Goal: Task Accomplishment & Management: Manage account settings

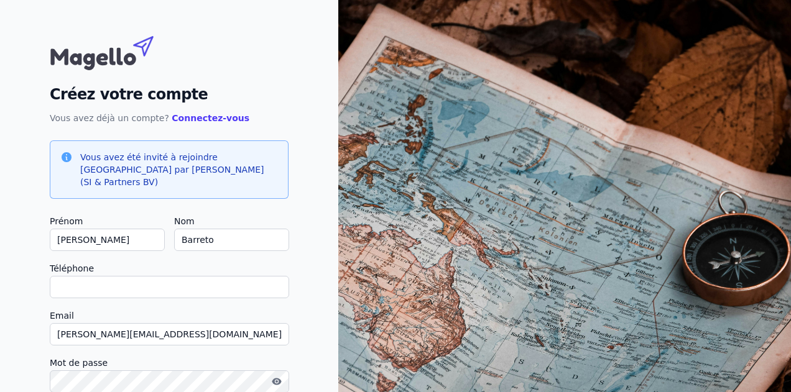
click at [170, 276] on input "Téléphone" at bounding box center [169, 287] width 239 height 22
type input "[PHONE_NUMBER]"
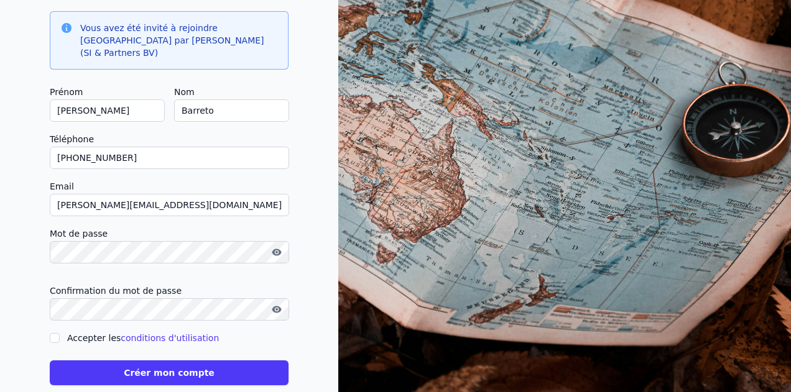
scroll to position [139, 0]
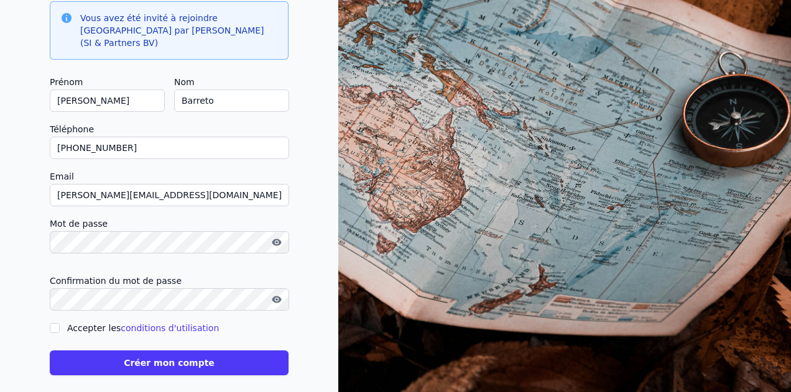
click at [60, 323] on input "Accepter les conditions d'utilisation" at bounding box center [55, 328] width 10 height 10
checkbox input "true"
click at [163, 351] on button "Créer mon compte" at bounding box center [169, 363] width 239 height 25
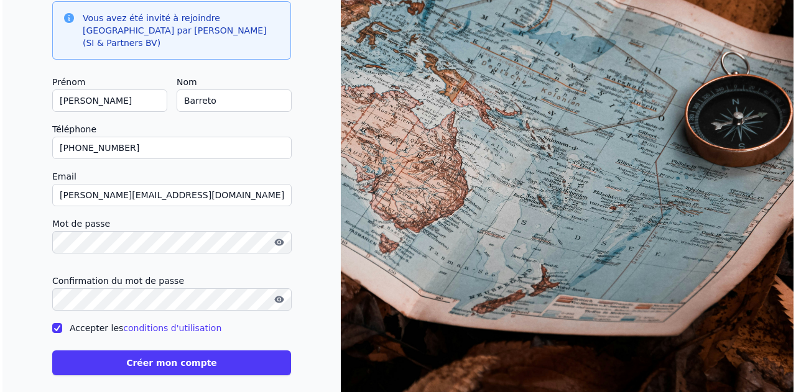
scroll to position [0, 0]
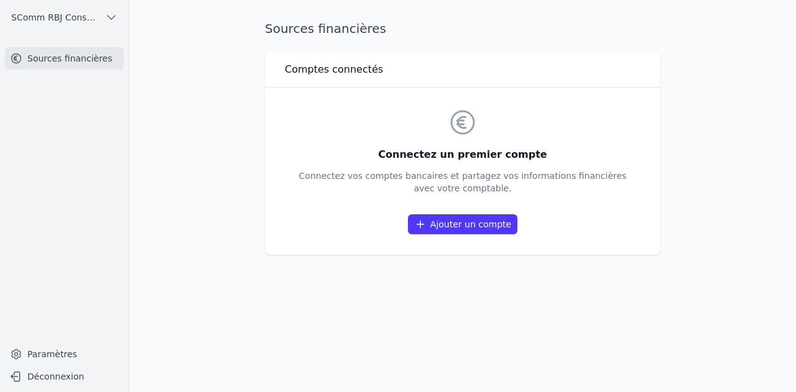
click at [490, 226] on link "Ajouter un compte" at bounding box center [462, 224] width 109 height 20
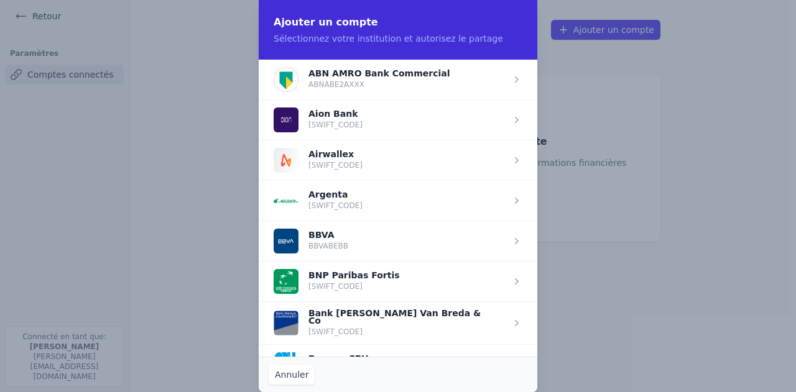
scroll to position [1, 0]
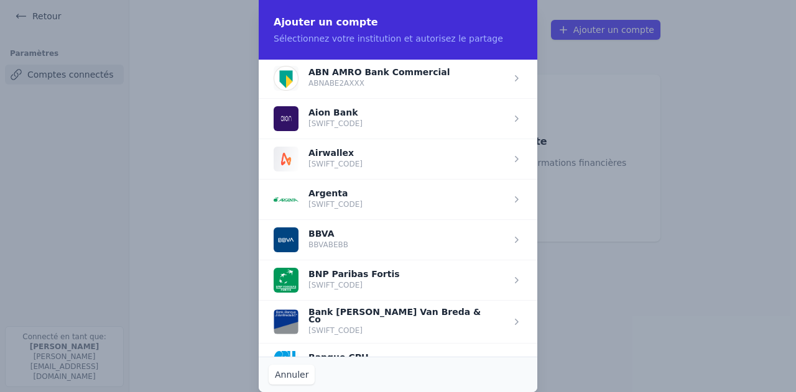
click at [467, 273] on span "button" at bounding box center [398, 280] width 278 height 40
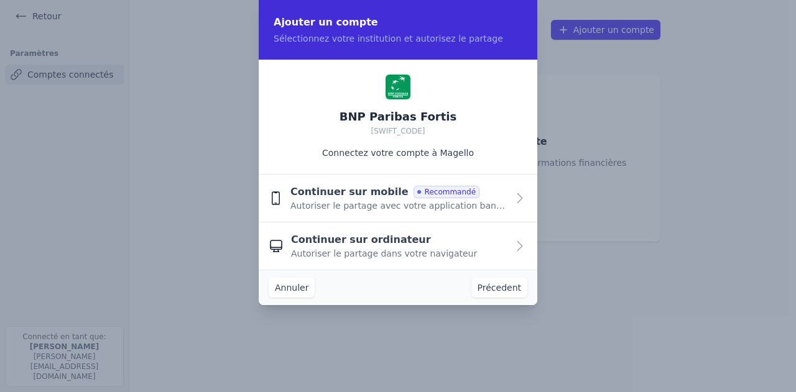
scroll to position [0, 0]
click at [467, 200] on span "Autoriser le partage avec votre application bancaire" at bounding box center [398, 206] width 217 height 12
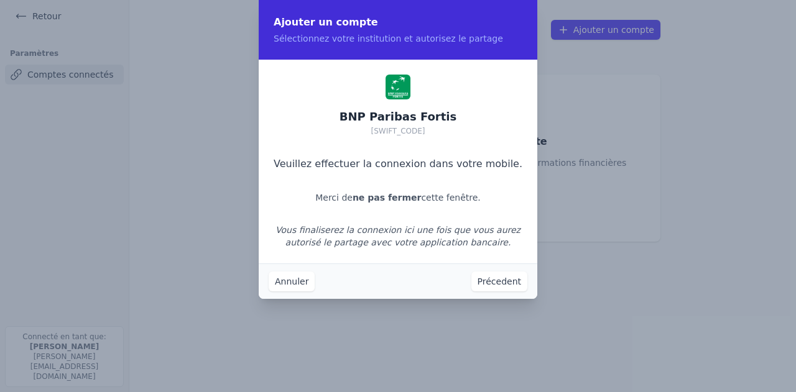
click at [297, 288] on button "Annuler" at bounding box center [292, 282] width 46 height 20
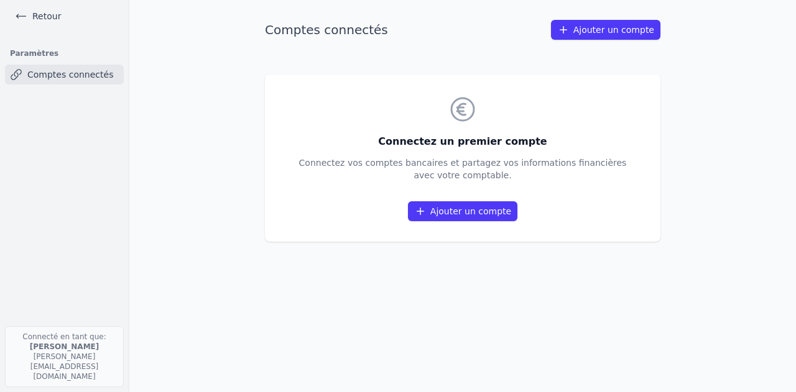
click at [503, 209] on link "Ajouter un compte" at bounding box center [462, 211] width 109 height 20
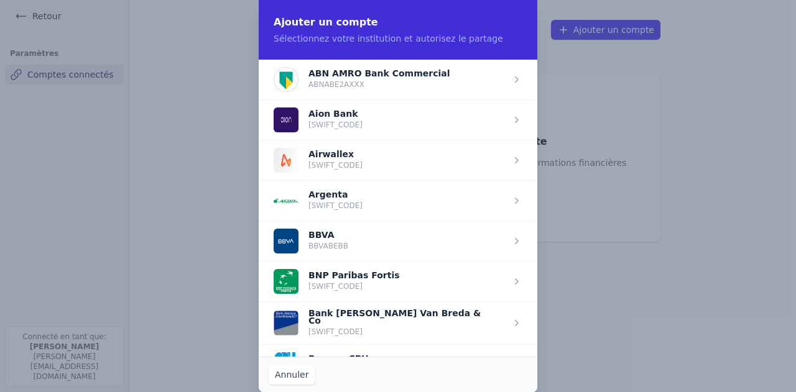
click at [488, 274] on span "button" at bounding box center [398, 281] width 278 height 40
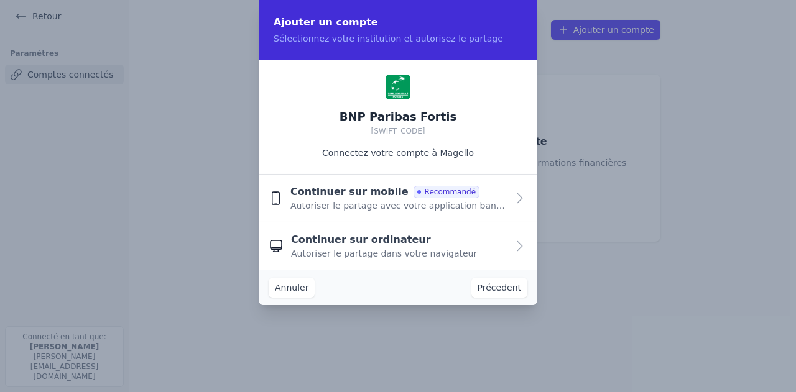
click at [460, 207] on span "Autoriser le partage avec votre application bancaire" at bounding box center [398, 206] width 217 height 12
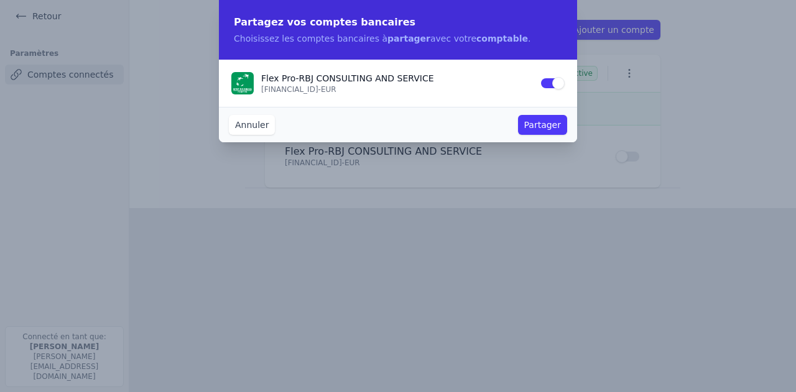
click at [532, 130] on button "Partager" at bounding box center [542, 125] width 49 height 20
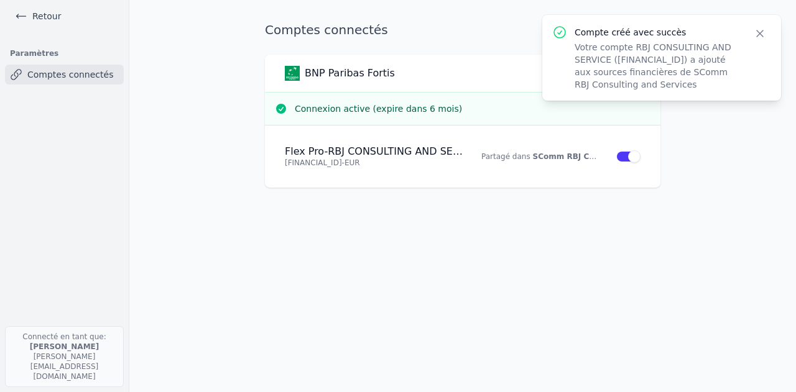
click at [499, 152] on p "Partagé dans SComm RBJ Consulting and Services" at bounding box center [540, 157] width 119 height 10
click at [765, 31] on icon "button" at bounding box center [759, 33] width 12 height 12
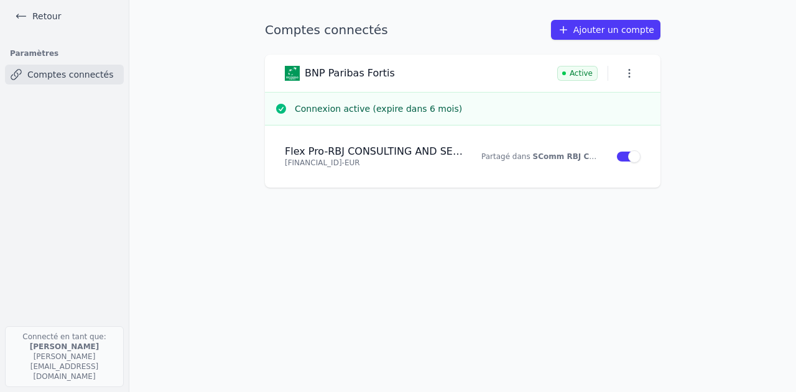
click at [640, 29] on link "Ajouter un compte" at bounding box center [605, 30] width 109 height 20
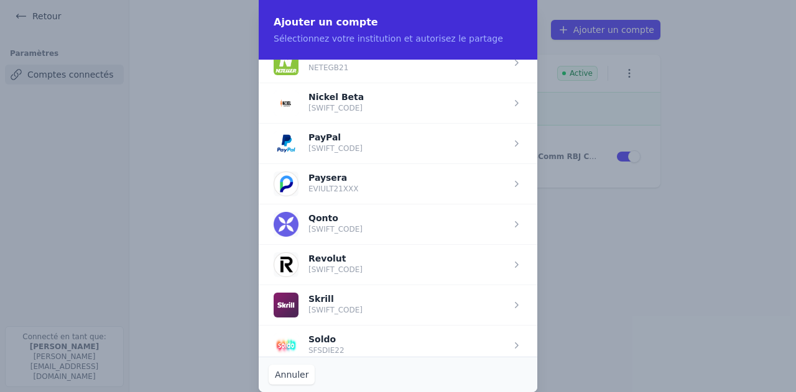
scroll to position [1313, 0]
click at [373, 262] on span "button" at bounding box center [398, 264] width 278 height 40
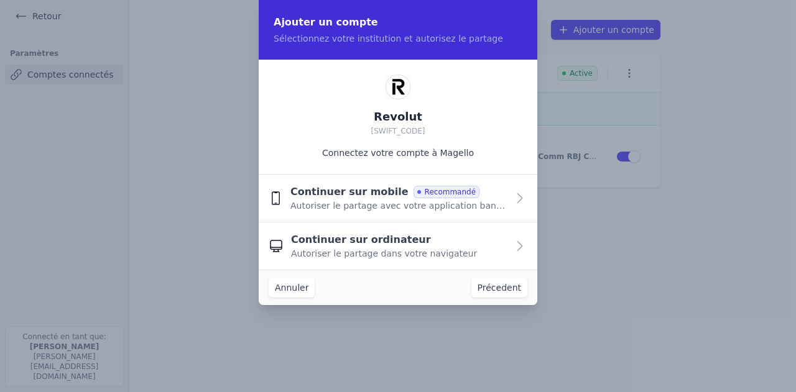
click at [348, 208] on span "Autoriser le partage avec votre application bancaire" at bounding box center [398, 206] width 217 height 12
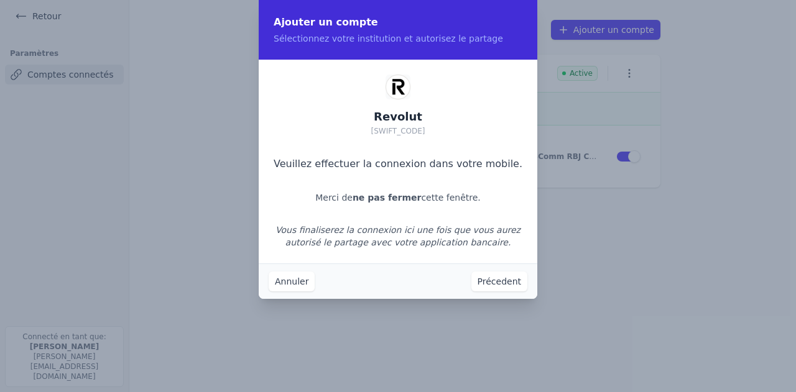
click at [492, 286] on button "Précedent" at bounding box center [499, 282] width 56 height 20
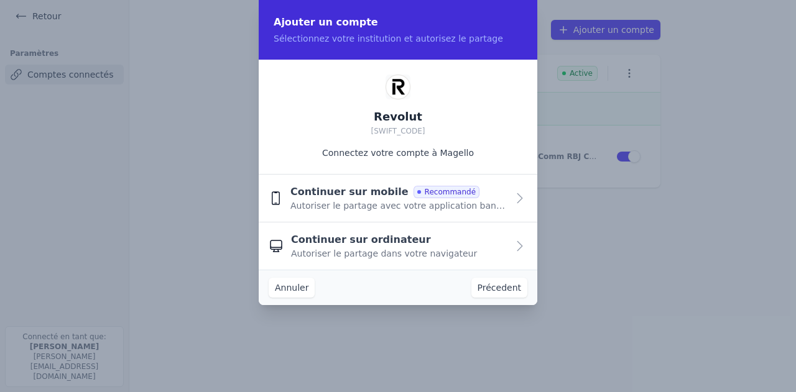
click at [466, 211] on span "Autoriser le partage avec votre application bancaire" at bounding box center [398, 206] width 217 height 12
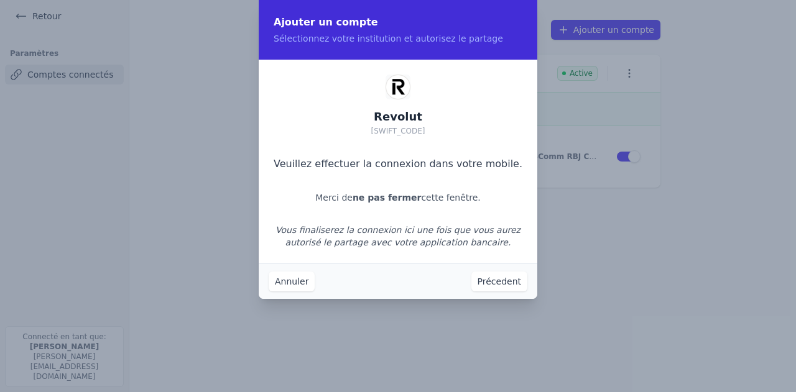
click at [288, 287] on button "Annuler" at bounding box center [292, 282] width 46 height 20
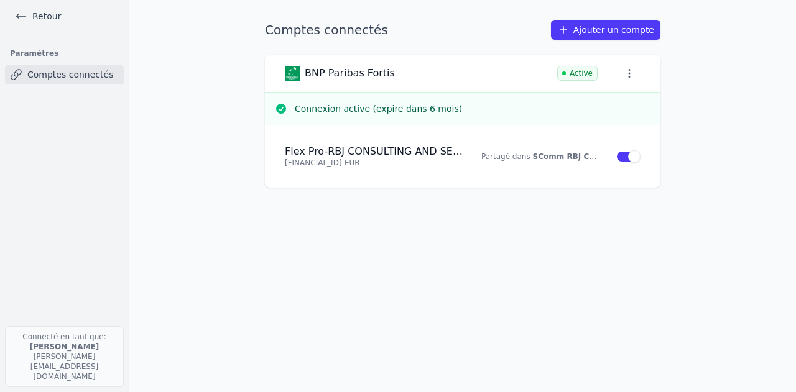
click at [612, 33] on link "Ajouter un compte" at bounding box center [605, 30] width 109 height 20
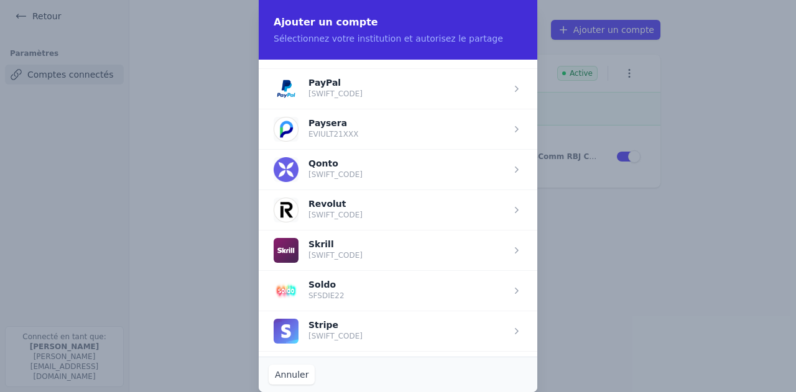
scroll to position [1365, 0]
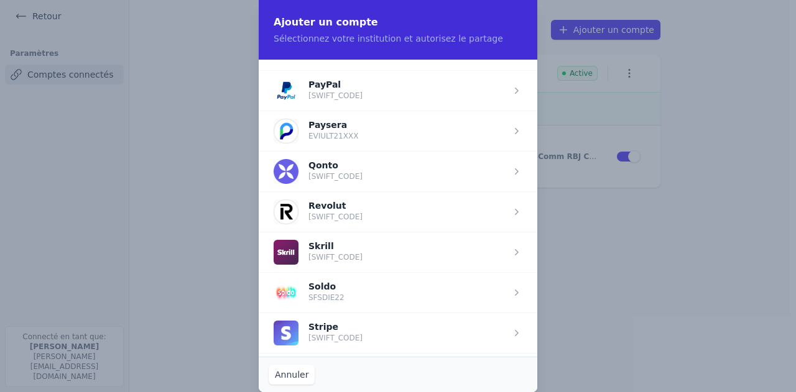
click at [511, 206] on span "button" at bounding box center [398, 211] width 278 height 40
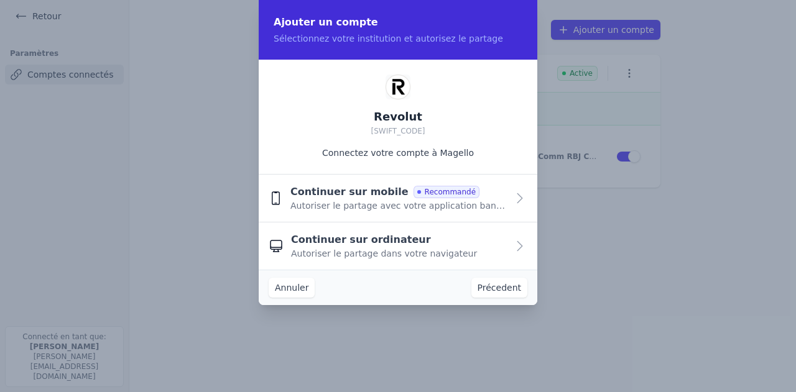
click at [495, 208] on span "Autoriser le partage avec votre application bancaire" at bounding box center [398, 206] width 217 height 12
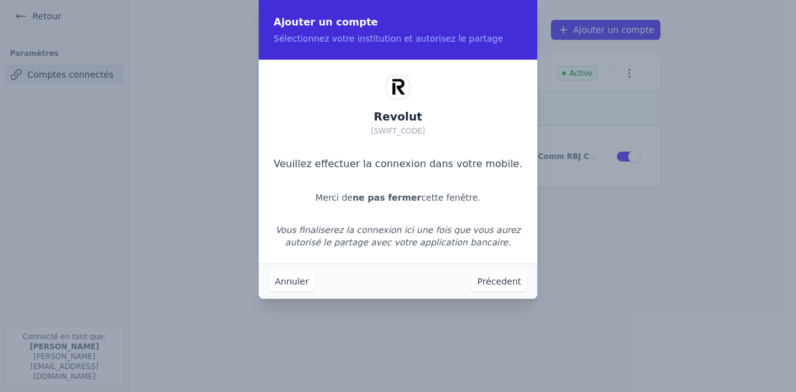
click at [489, 276] on button "Précedent" at bounding box center [499, 282] width 56 height 20
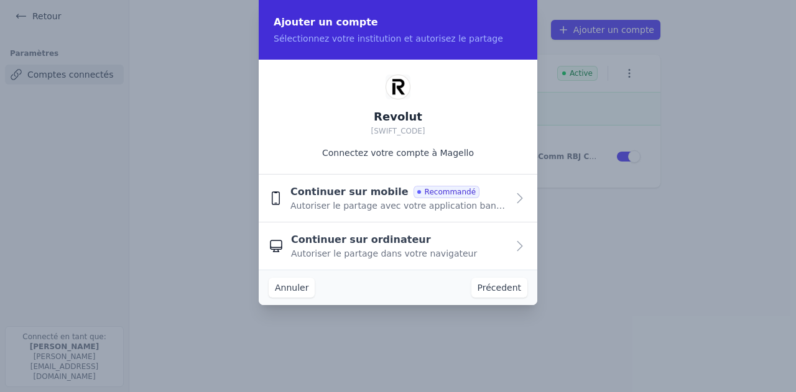
click at [419, 241] on div "Continuer sur ordinateur Autoriser le partage dans votre navigateur" at bounding box center [399, 245] width 216 height 27
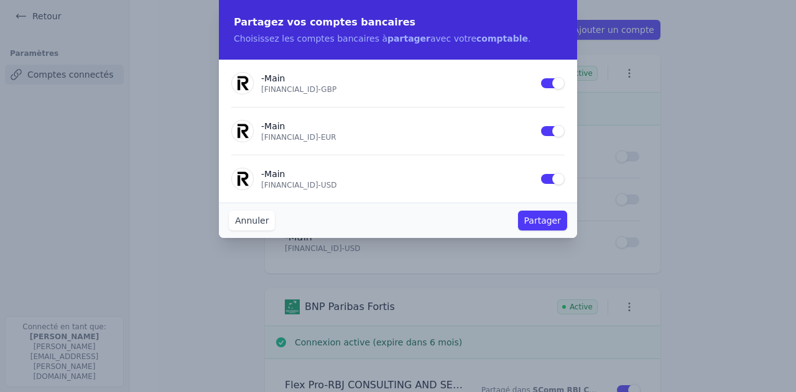
click at [549, 223] on button "Partager" at bounding box center [542, 221] width 49 height 20
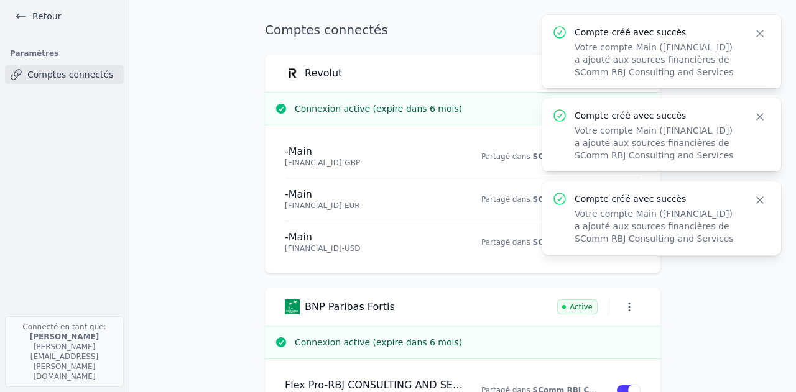
scroll to position [48, 0]
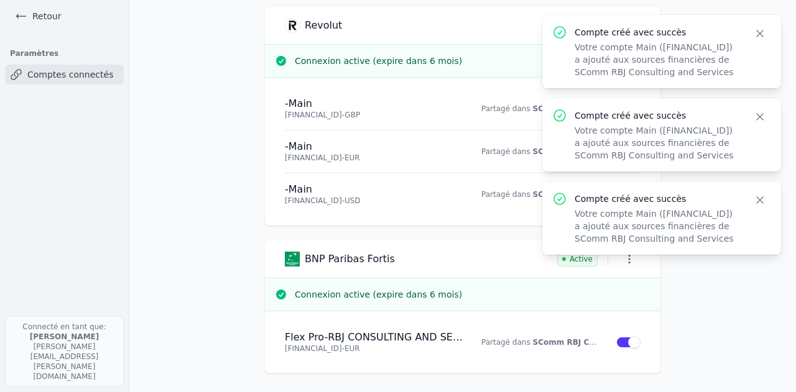
click at [758, 29] on icon "button" at bounding box center [759, 33] width 12 height 12
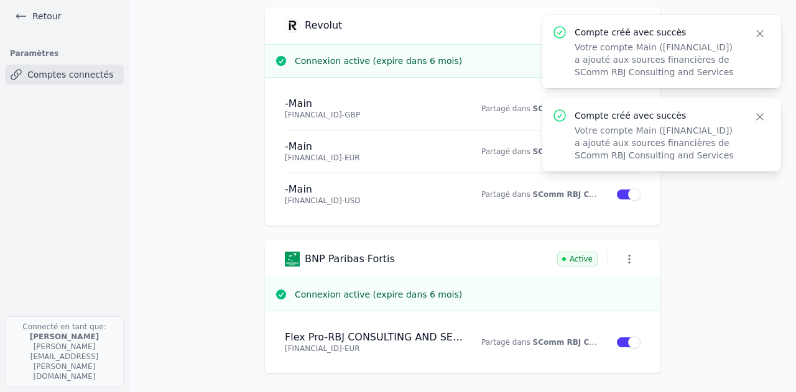
click at [765, 123] on icon "button" at bounding box center [759, 117] width 12 height 12
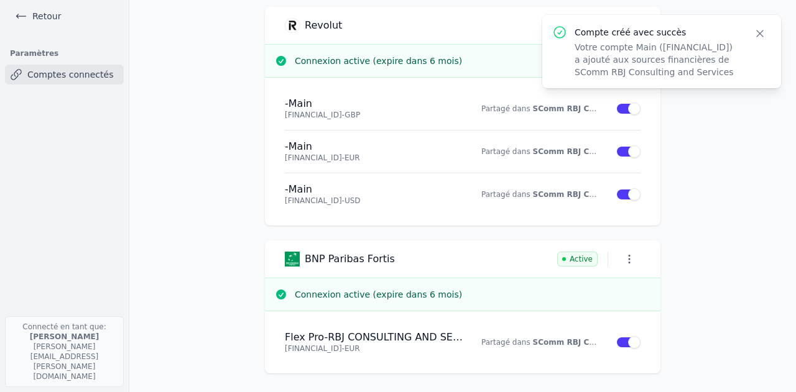
click at [765, 35] on icon "button" at bounding box center [759, 33] width 12 height 12
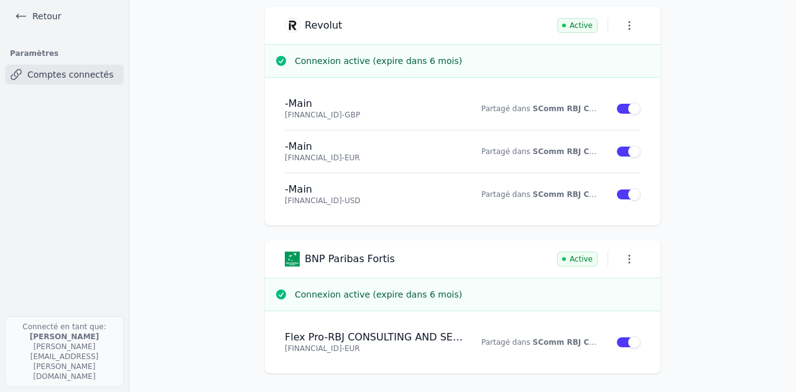
click at [22, 19] on icon at bounding box center [21, 16] width 12 height 12
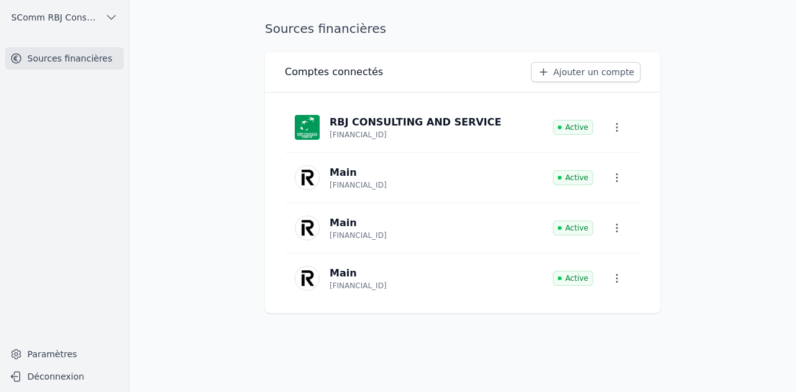
click at [619, 128] on icon "button" at bounding box center [616, 127] width 12 height 12
click at [182, 119] on div at bounding box center [398, 196] width 796 height 392
click at [578, 70] on link "Ajouter un compte" at bounding box center [585, 72] width 109 height 20
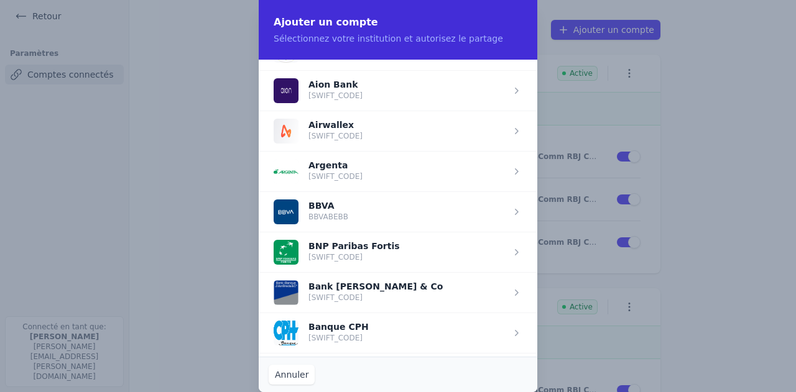
scroll to position [36, 0]
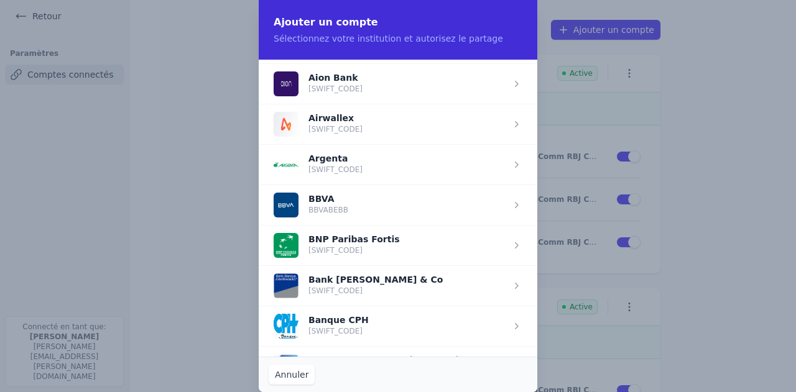
click at [432, 247] on span "button" at bounding box center [398, 245] width 278 height 40
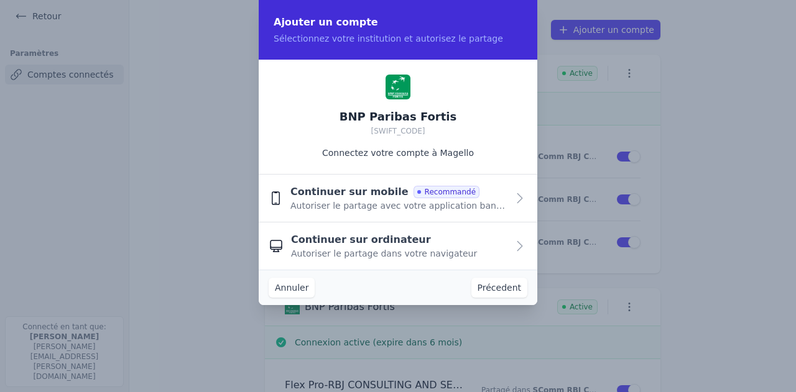
scroll to position [0, 0]
click at [481, 203] on span "Autoriser le partage avec votre application bancaire" at bounding box center [398, 206] width 217 height 12
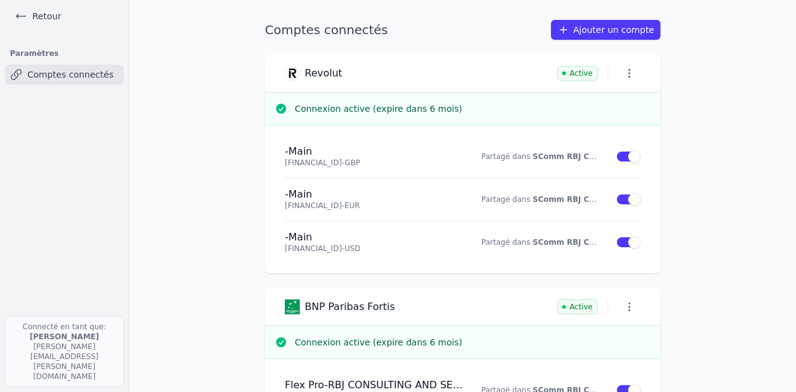
click at [623, 30] on link "Ajouter un compte" at bounding box center [605, 30] width 109 height 20
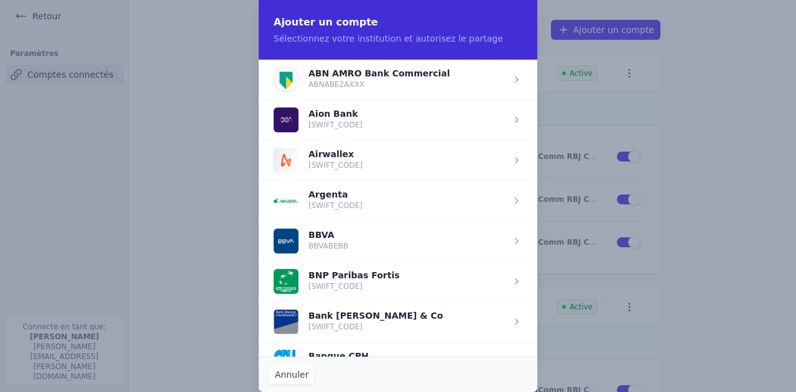
click at [362, 284] on span "button" at bounding box center [398, 281] width 278 height 40
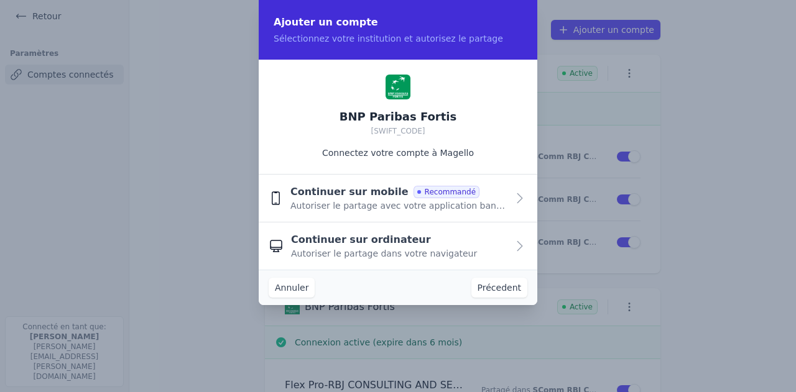
click at [383, 213] on button "Continuer sur mobile Recommandé Autoriser le partage avec votre application ban…" at bounding box center [398, 199] width 278 height 48
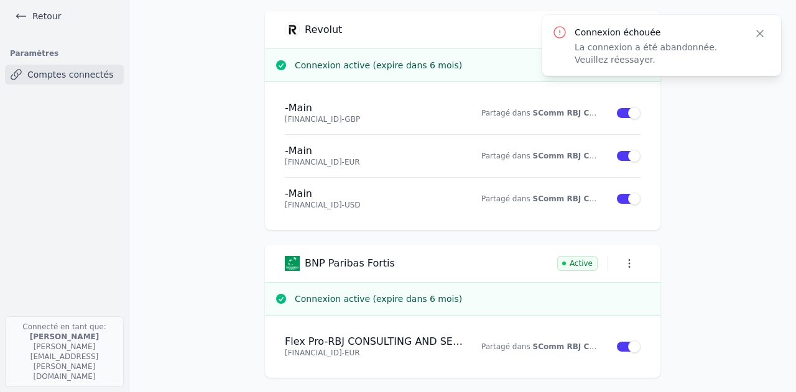
scroll to position [48, 0]
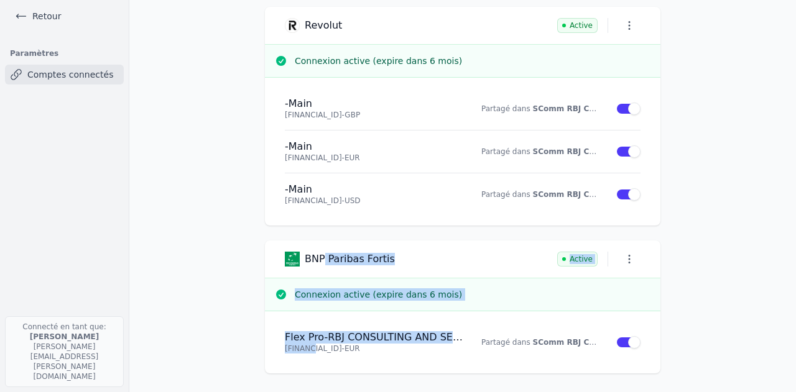
drag, startPoint x: 319, startPoint y: 247, endPoint x: 308, endPoint y: 341, distance: 94.5
click at [308, 341] on div "BNP Paribas Fortis Active Connexion active (expire dans 6 mois) Flex Pro - RBJ …" at bounding box center [462, 307] width 395 height 133
click at [308, 341] on h4 "Flex Pro - RBJ CONSULTING AND SERVICE" at bounding box center [376, 337] width 182 height 12
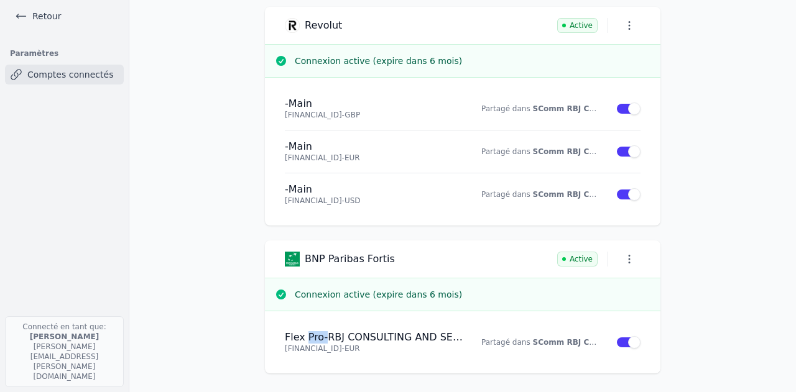
click at [308, 341] on h4 "Flex Pro - RBJ CONSULTING AND SERVICE" at bounding box center [376, 337] width 182 height 12
click at [182, 214] on main "Comptes connectés Ajouter un compte Revolut Active Connexion active (expire dan…" at bounding box center [398, 196] width 796 height 392
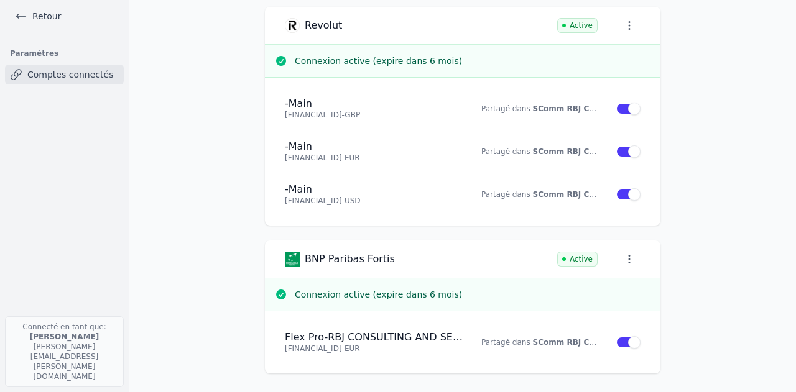
click at [16, 10] on icon at bounding box center [21, 16] width 12 height 12
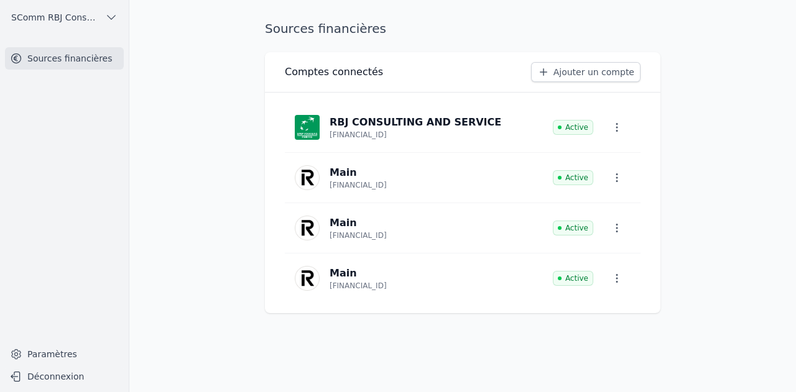
click at [223, 229] on main "Sources financières Comptes connectés Ajouter un compte RBJ CONSULTING AND SERV…" at bounding box center [398, 196] width 796 height 392
